Goal: Information Seeking & Learning: Learn about a topic

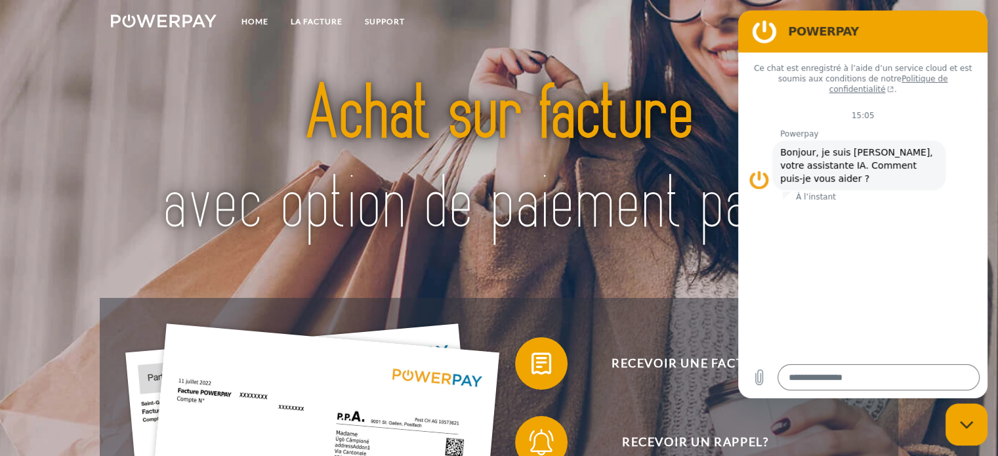
click at [716, 121] on img at bounding box center [499, 160] width 700 height 228
click at [960, 430] on div "Fermer la fenêtre de messagerie" at bounding box center [966, 424] width 39 height 39
type textarea "*"
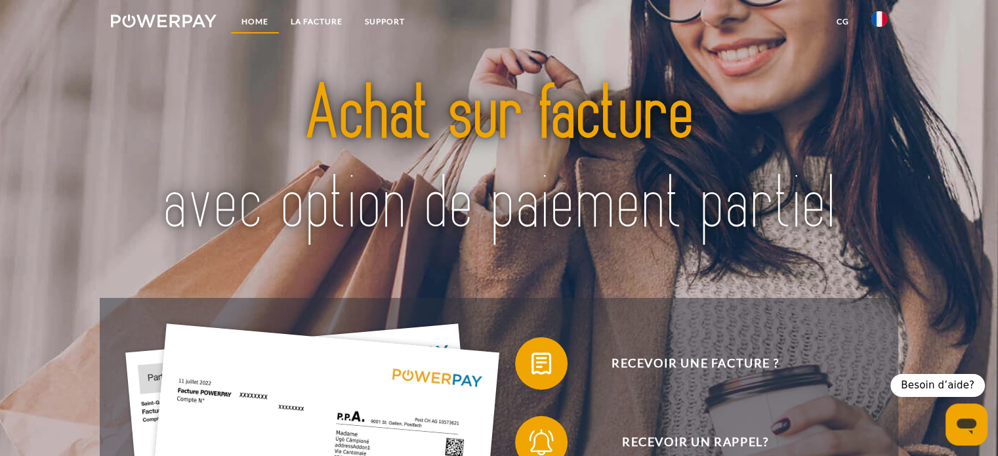
click at [252, 24] on link "Home" at bounding box center [254, 22] width 49 height 24
click at [848, 22] on link "CG" at bounding box center [843, 22] width 35 height 24
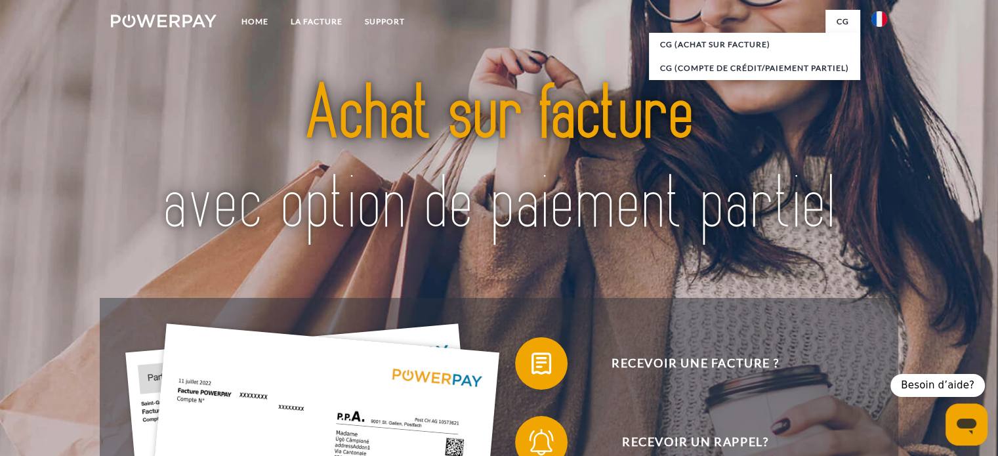
click at [897, 47] on div at bounding box center [499, 160] width 799 height 275
click at [877, 20] on img at bounding box center [880, 19] width 16 height 16
click at [941, 41] on nav "Home LA FACTURE Support CG" at bounding box center [499, 23] width 998 height 47
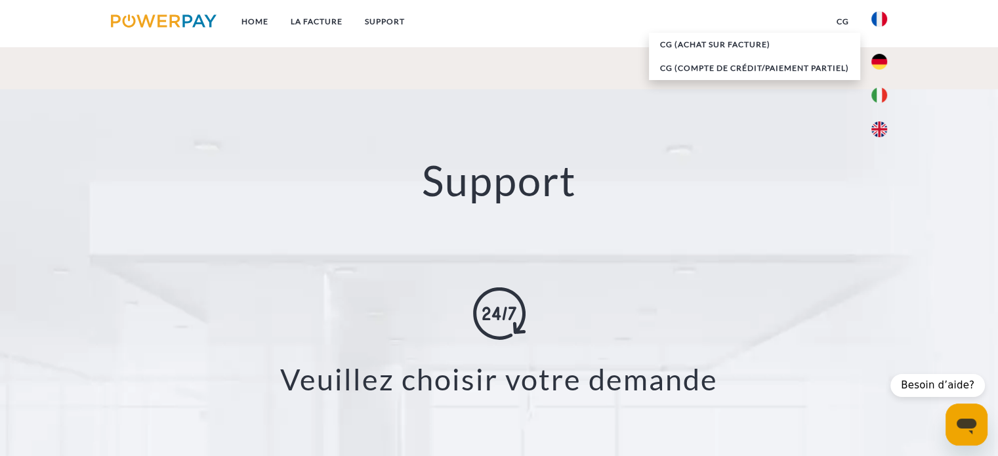
scroll to position [2450, 0]
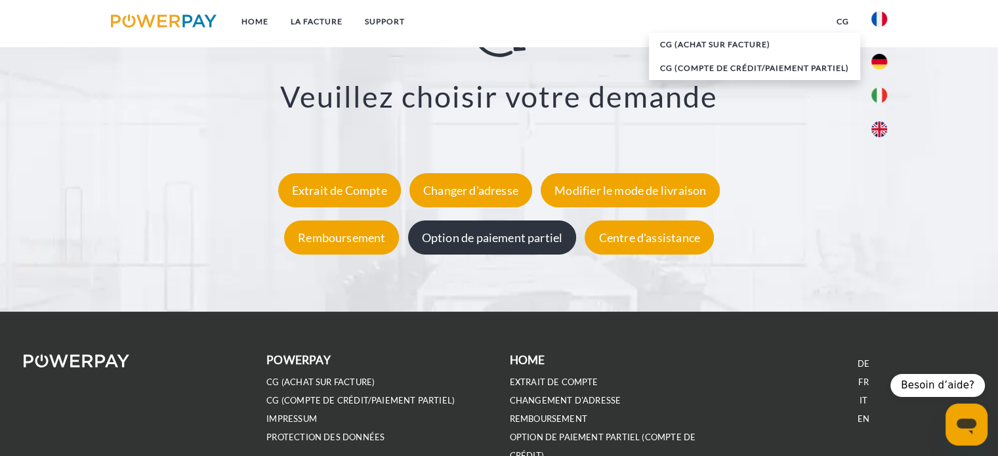
click at [503, 242] on div "Option de paiement partiel" at bounding box center [492, 238] width 169 height 34
